Goal: Information Seeking & Learning: Learn about a topic

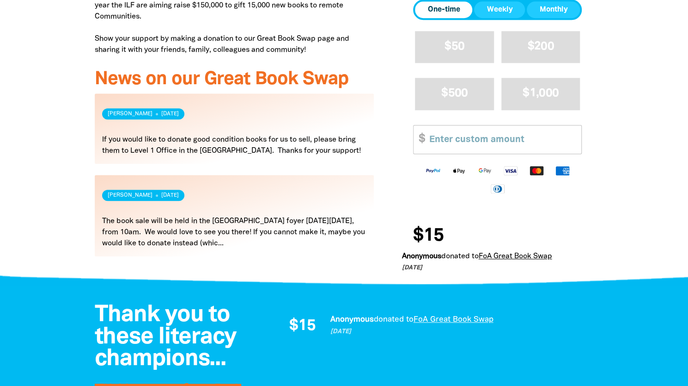
scroll to position [416, 0]
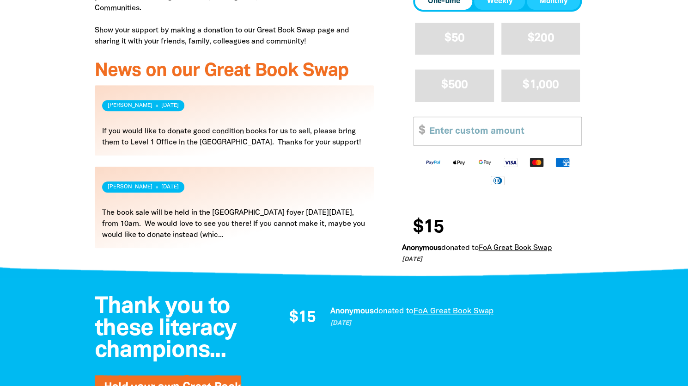
click at [265, 210] on link "Read more" at bounding box center [235, 206] width 280 height 81
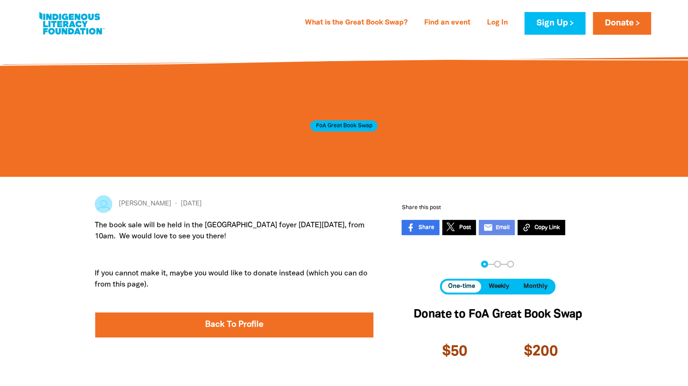
scroll to position [92, 0]
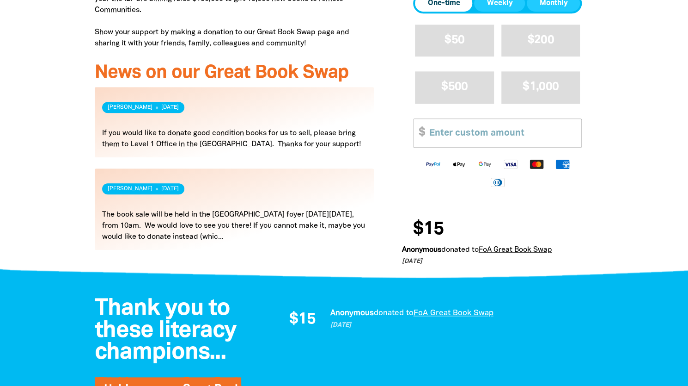
scroll to position [416, 0]
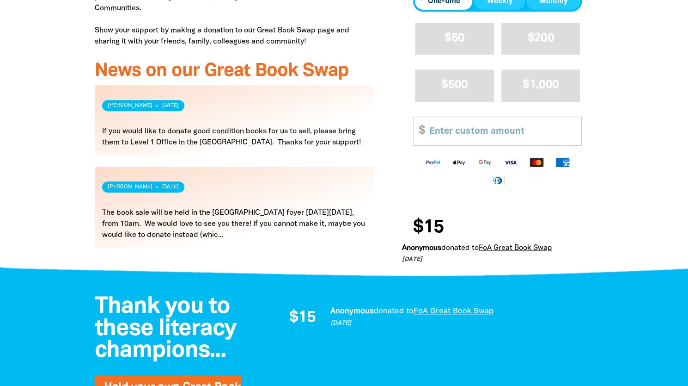
click at [271, 218] on link "Read more" at bounding box center [235, 206] width 280 height 81
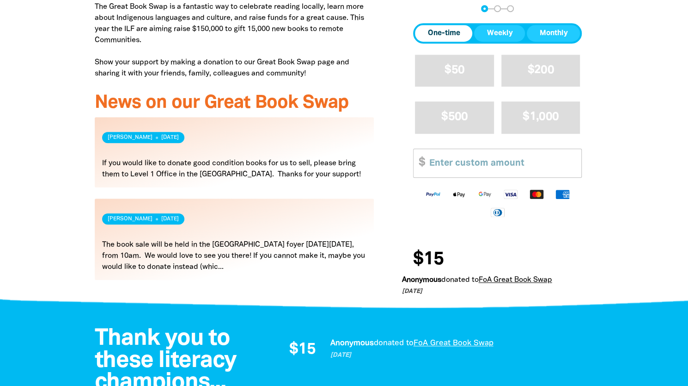
scroll to position [370, 0]
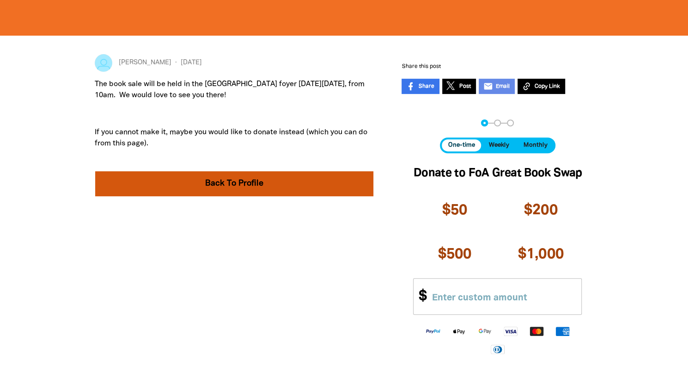
scroll to position [139, 0]
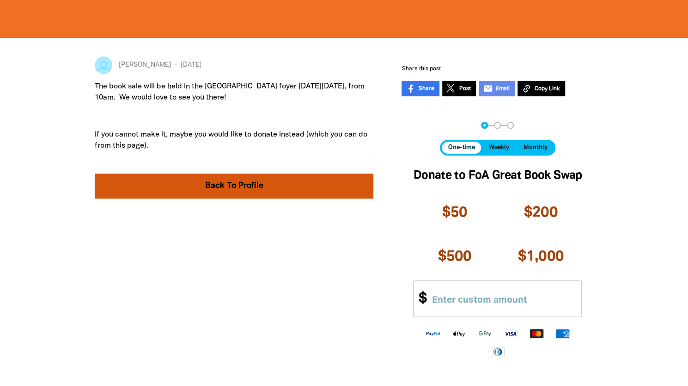
click at [252, 188] on link "Back To Profile" at bounding box center [234, 185] width 279 height 25
